Goal: Information Seeking & Learning: Learn about a topic

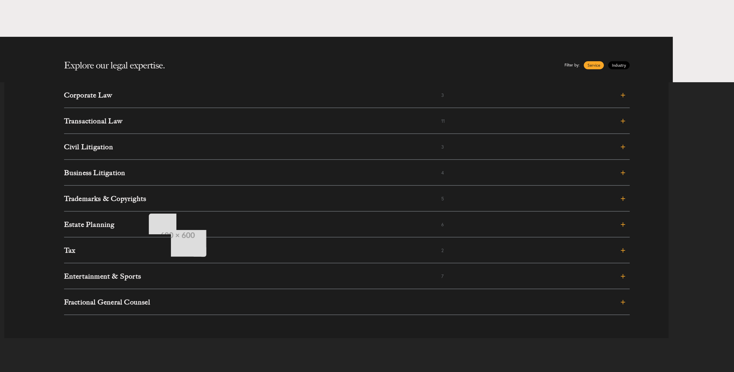
scroll to position [242, 0]
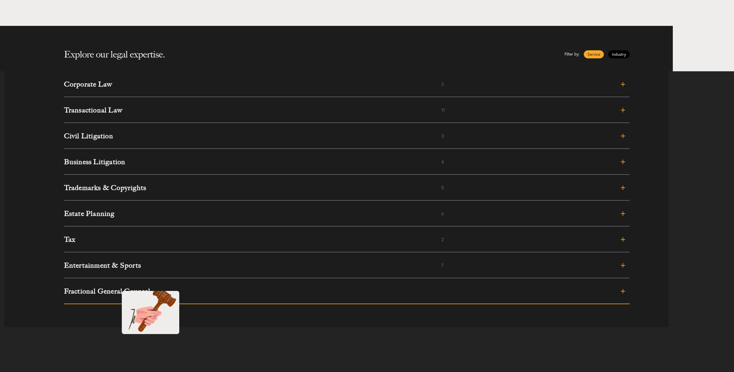
click at [116, 285] on link "Fractional General Counsel" at bounding box center [346, 291] width 565 height 26
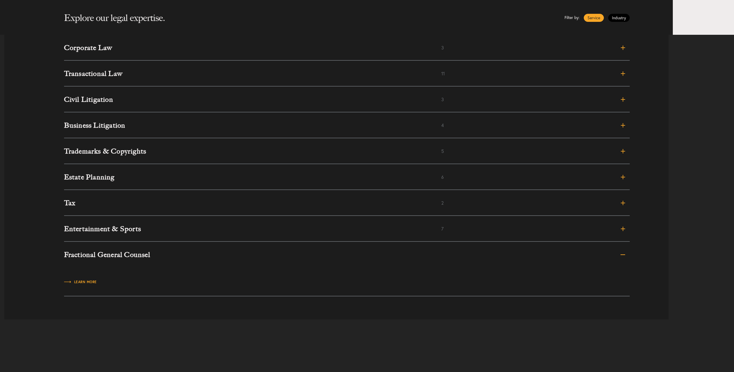
scroll to position [292, 0]
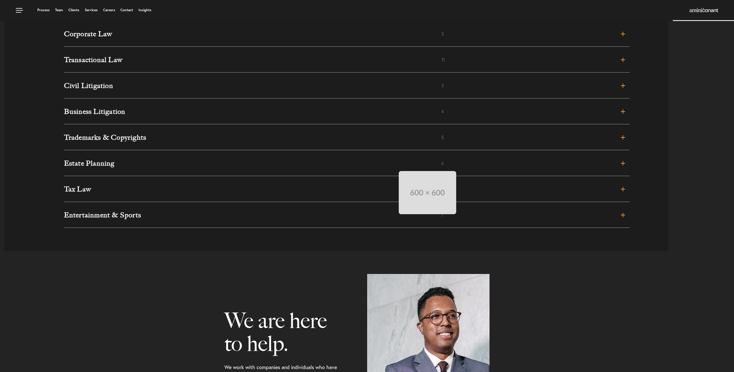
scroll to position [292, 0]
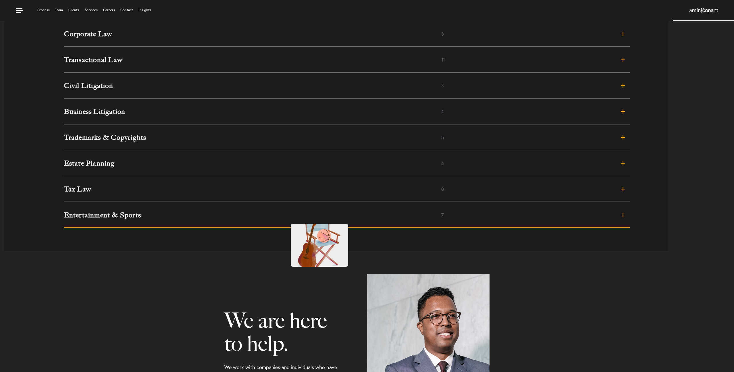
click at [285, 218] on h3 "Entertainment & Sports" at bounding box center [252, 214] width 377 height 7
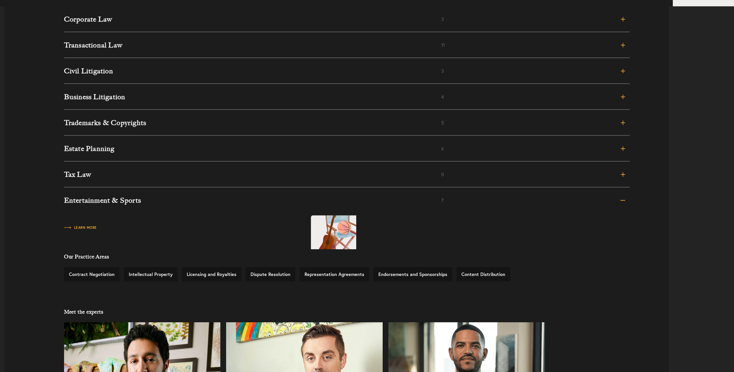
scroll to position [309, 0]
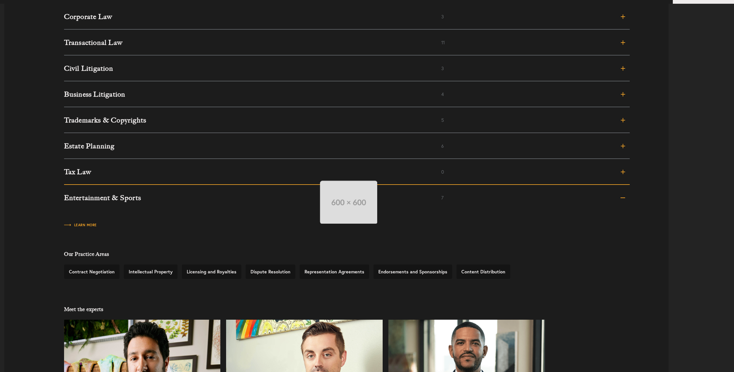
click at [314, 175] on h3 "Tax Law" at bounding box center [252, 171] width 377 height 7
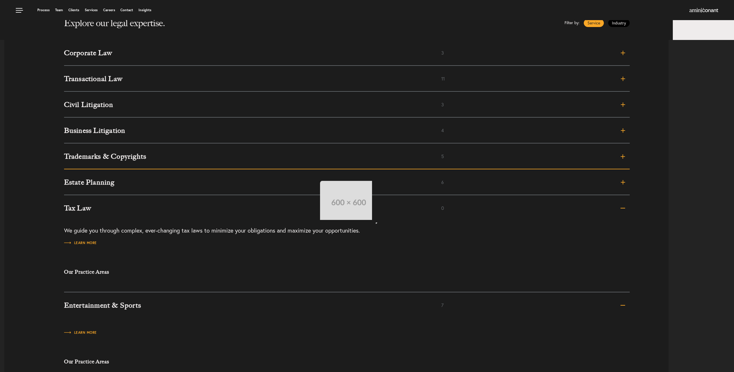
scroll to position [264, 0]
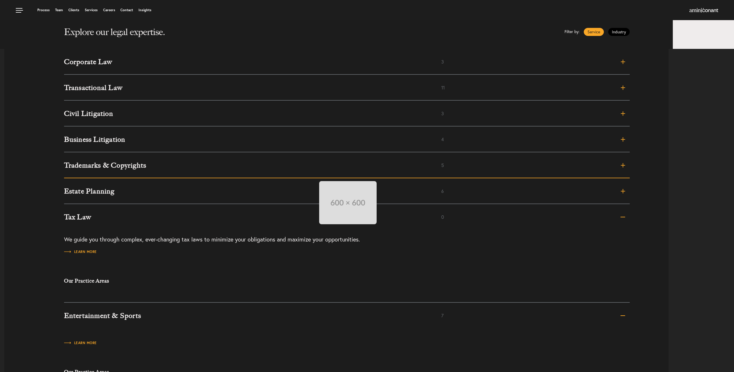
click at [313, 175] on link "Trademarks & Copyrights 5" at bounding box center [346, 165] width 565 height 26
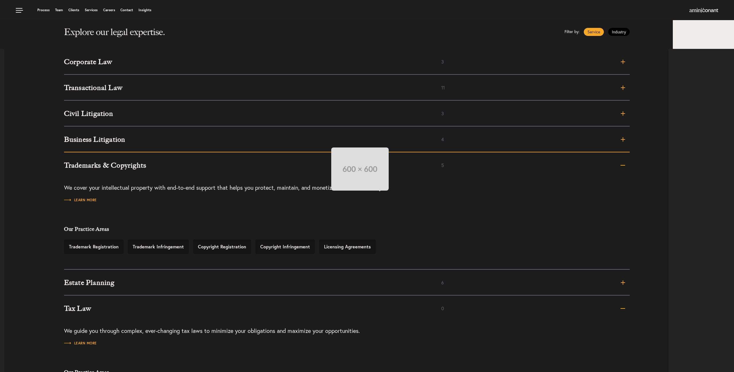
click at [325, 142] on h3 "Business Litigation" at bounding box center [252, 139] width 377 height 7
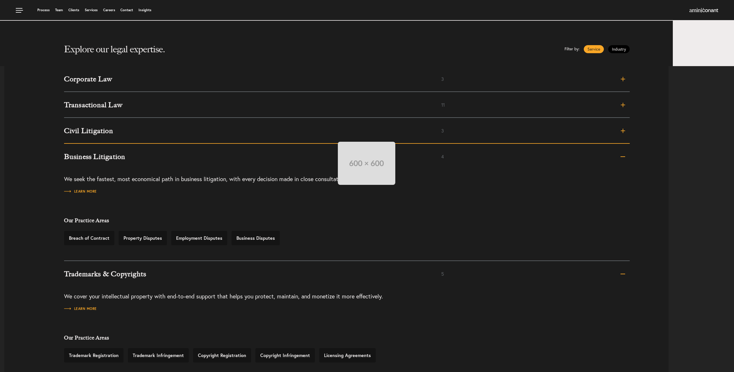
click at [332, 136] on link "Civil Litigation 3" at bounding box center [346, 131] width 565 height 26
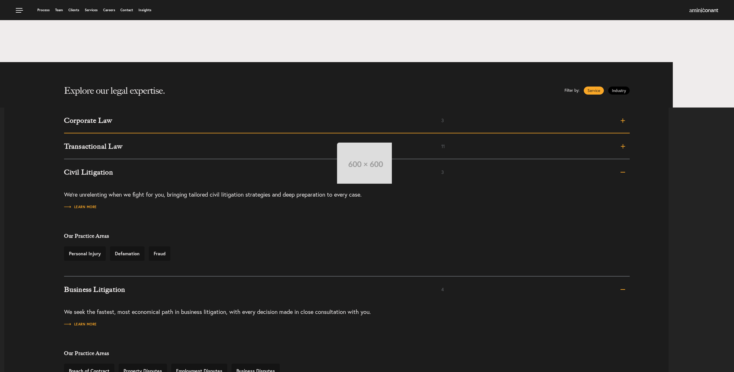
scroll to position [199, 0]
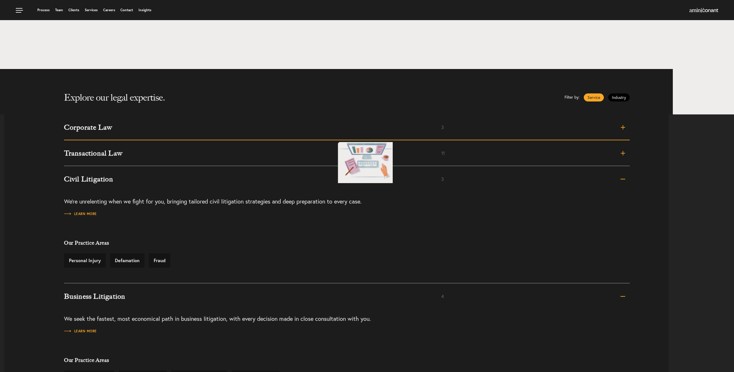
drag, startPoint x: 332, startPoint y: 136, endPoint x: 329, endPoint y: 138, distance: 3.1
click at [332, 136] on link "Corporate Law 3" at bounding box center [346, 127] width 565 height 26
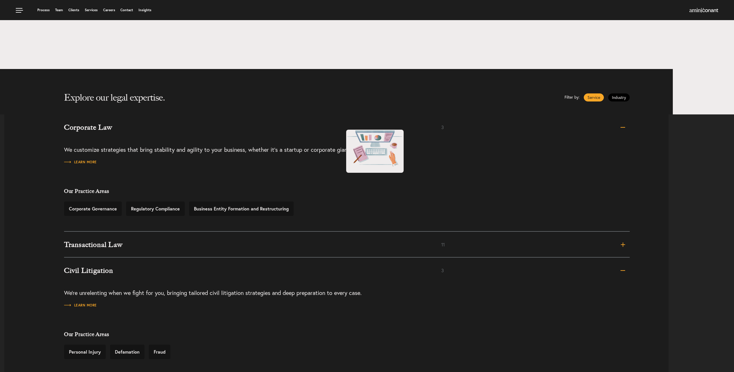
click at [340, 124] on h3 "Corporate Law" at bounding box center [252, 127] width 377 height 7
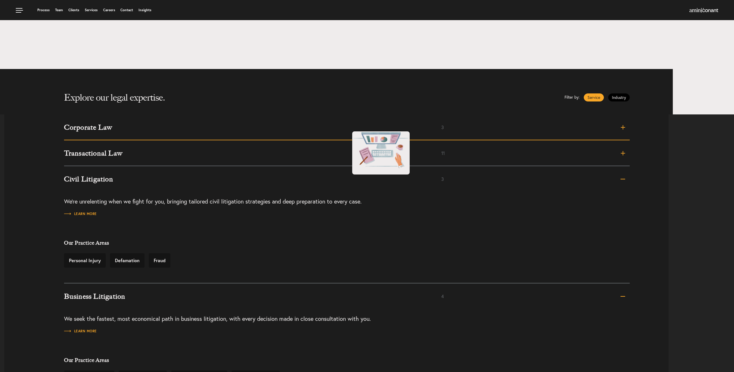
click at [346, 125] on h3 "Corporate Law" at bounding box center [252, 127] width 377 height 7
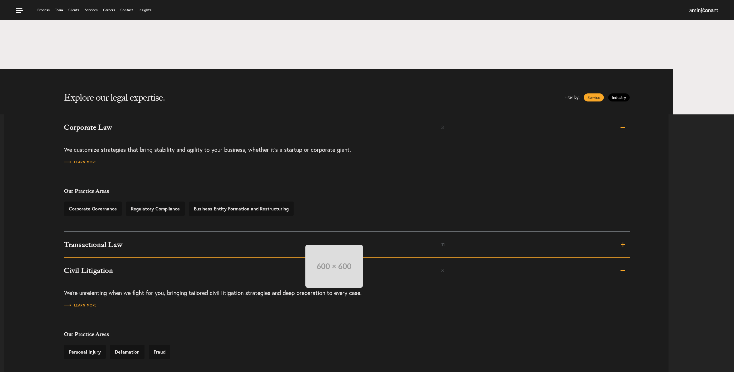
click at [299, 239] on link "Transactional Law 11" at bounding box center [346, 244] width 565 height 26
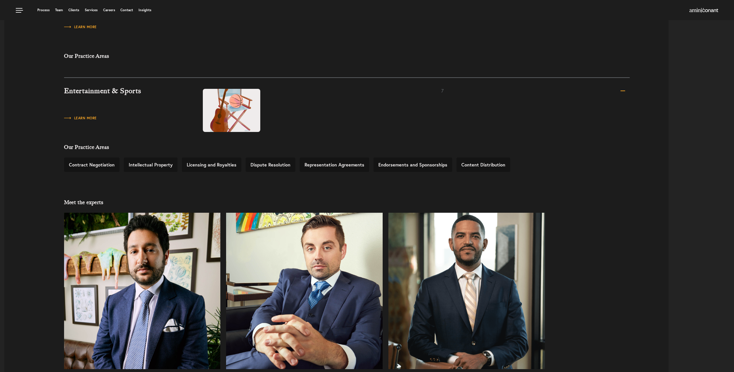
scroll to position [962, 0]
